Goal: Ask a question

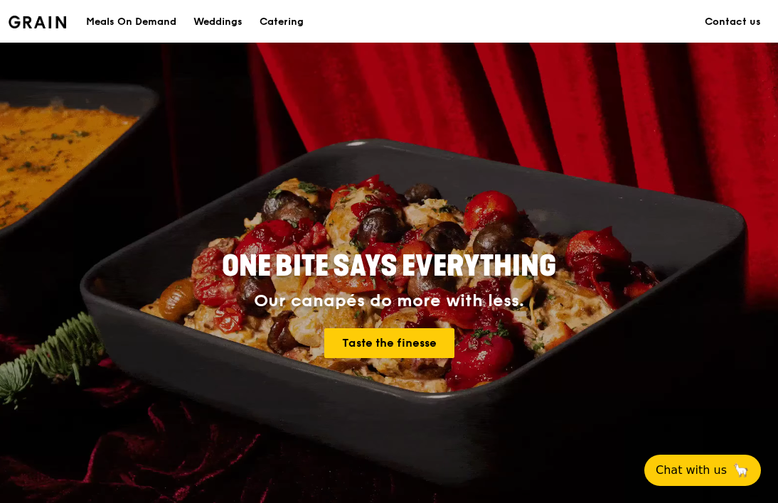
scroll to position [213, 0]
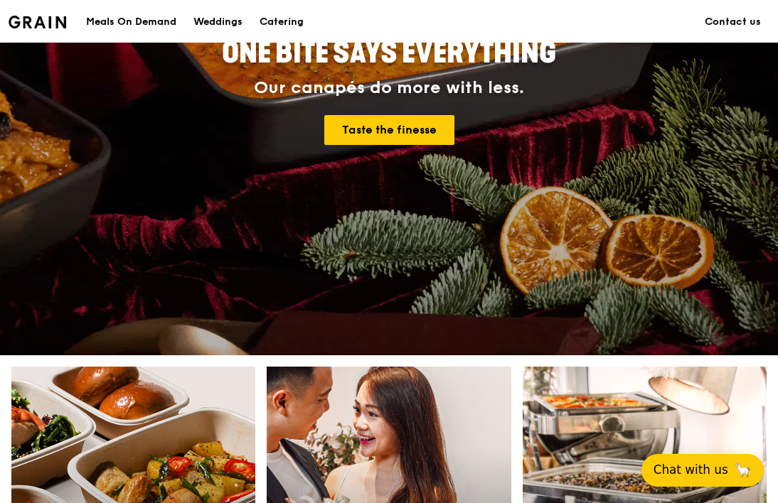
click at [689, 480] on button "Chat with us 🦙" at bounding box center [702, 470] width 122 height 33
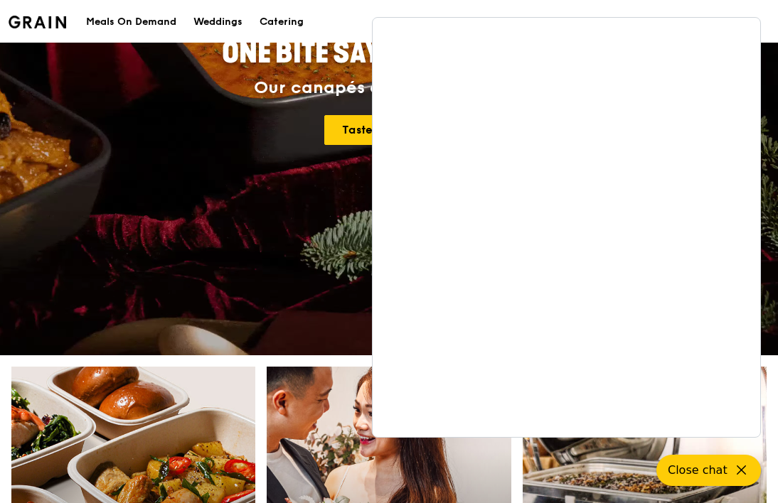
scroll to position [498, 0]
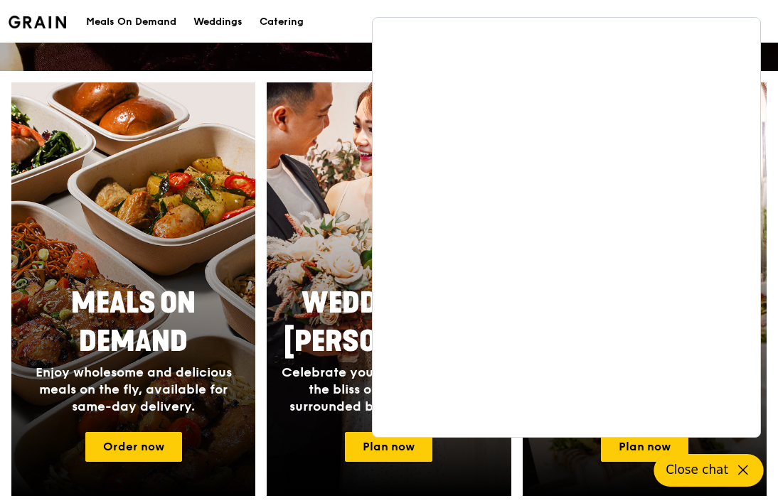
click at [739, 467] on icon at bounding box center [742, 470] width 17 height 17
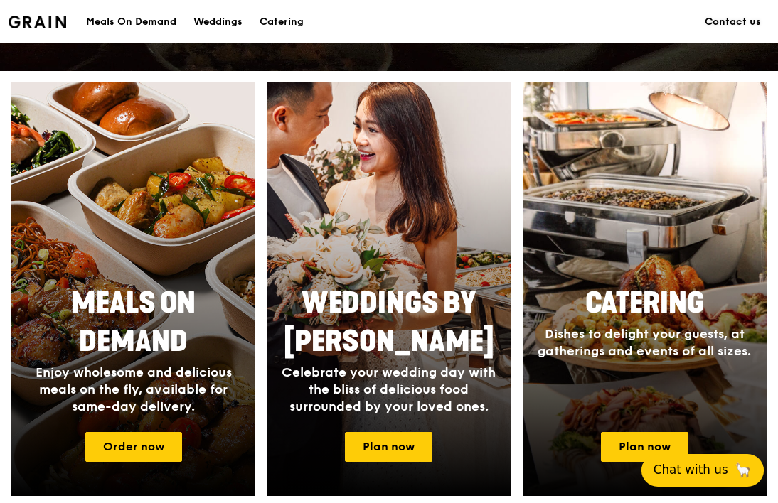
click at [726, 12] on link "Contact us" at bounding box center [732, 22] width 73 height 43
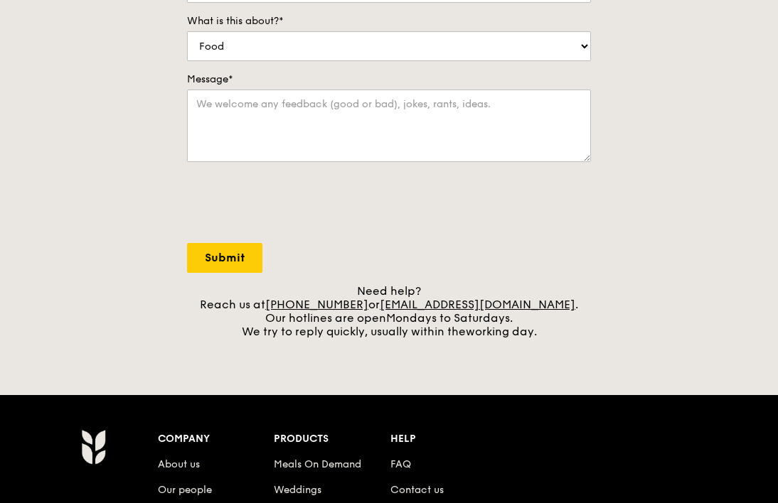
scroll to position [71, 0]
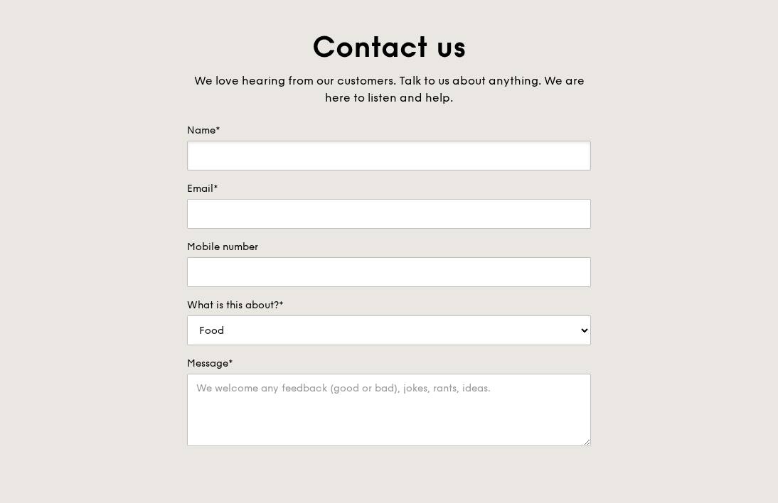
click at [316, 154] on input "Name*" at bounding box center [389, 156] width 404 height 30
click at [309, 402] on textarea "Message*" at bounding box center [389, 410] width 404 height 73
paste textarea "I would like to find out the best offer (if any) for bento box for my team lunc…"
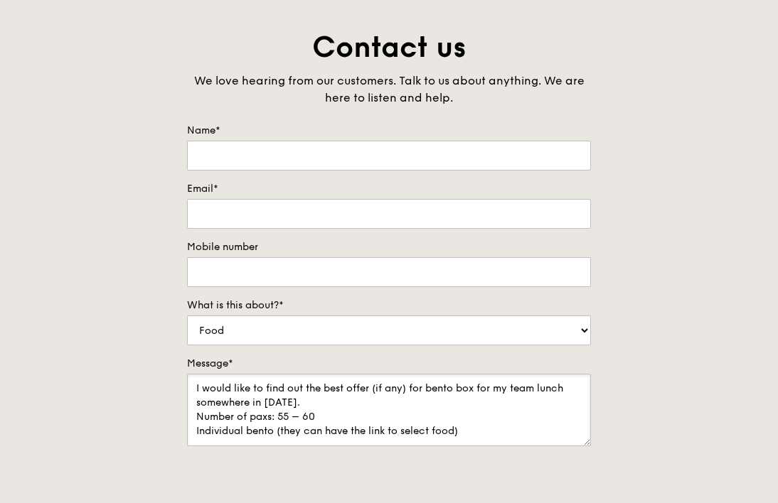
scroll to position [6, 0]
type textarea "I would like to find out the best offer (if any) for bento box for my team lunc…"
click at [213, 142] on input "Name*" at bounding box center [389, 156] width 404 height 30
type input "Anna Ong"
type input "annaong@dbs.com"
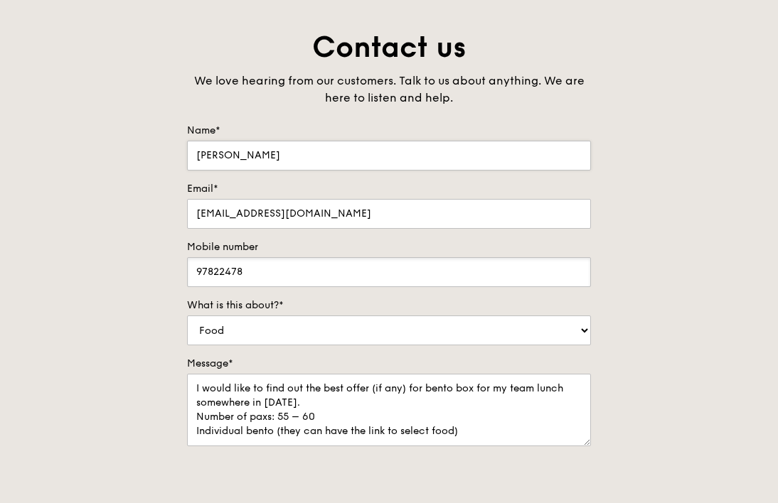
type input "97822478"
select select "Food"
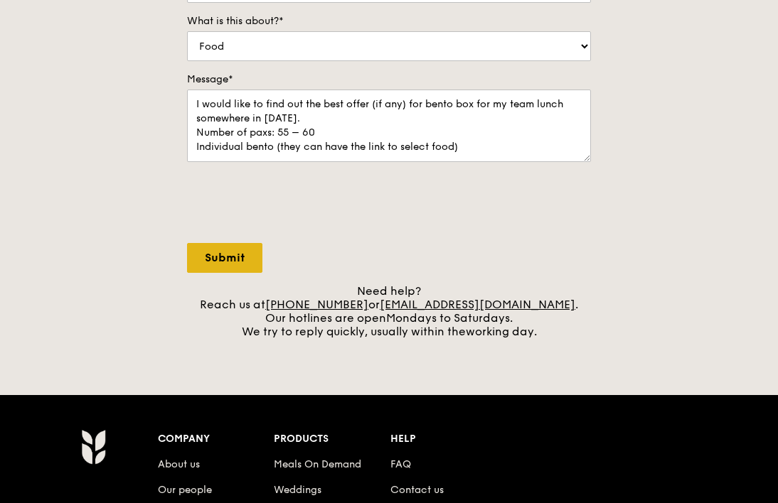
click at [240, 254] on input "Submit" at bounding box center [224, 258] width 75 height 30
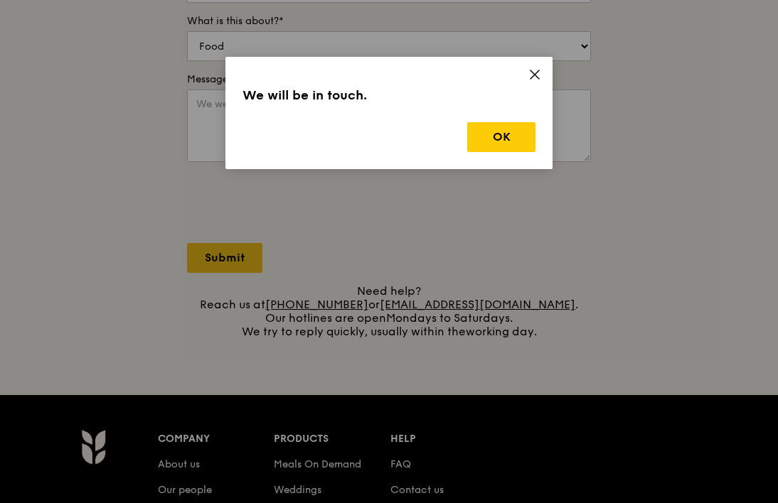
scroll to position [0, 0]
click at [504, 150] on button "OK" at bounding box center [501, 137] width 68 height 30
